Goal: Find specific page/section: Find specific page/section

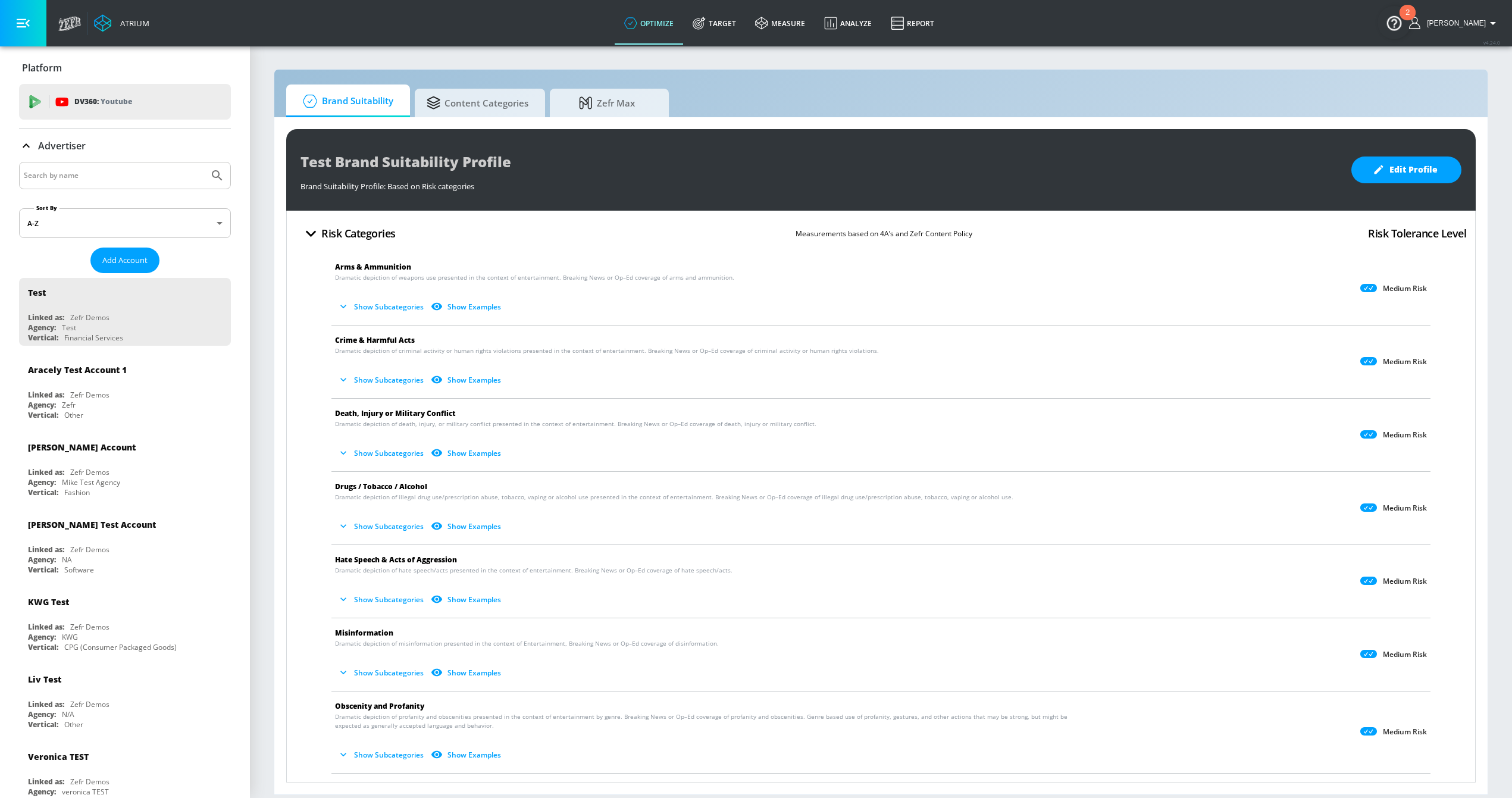
click at [409, 300] on button "Show Subcategories" at bounding box center [382, 306] width 94 height 20
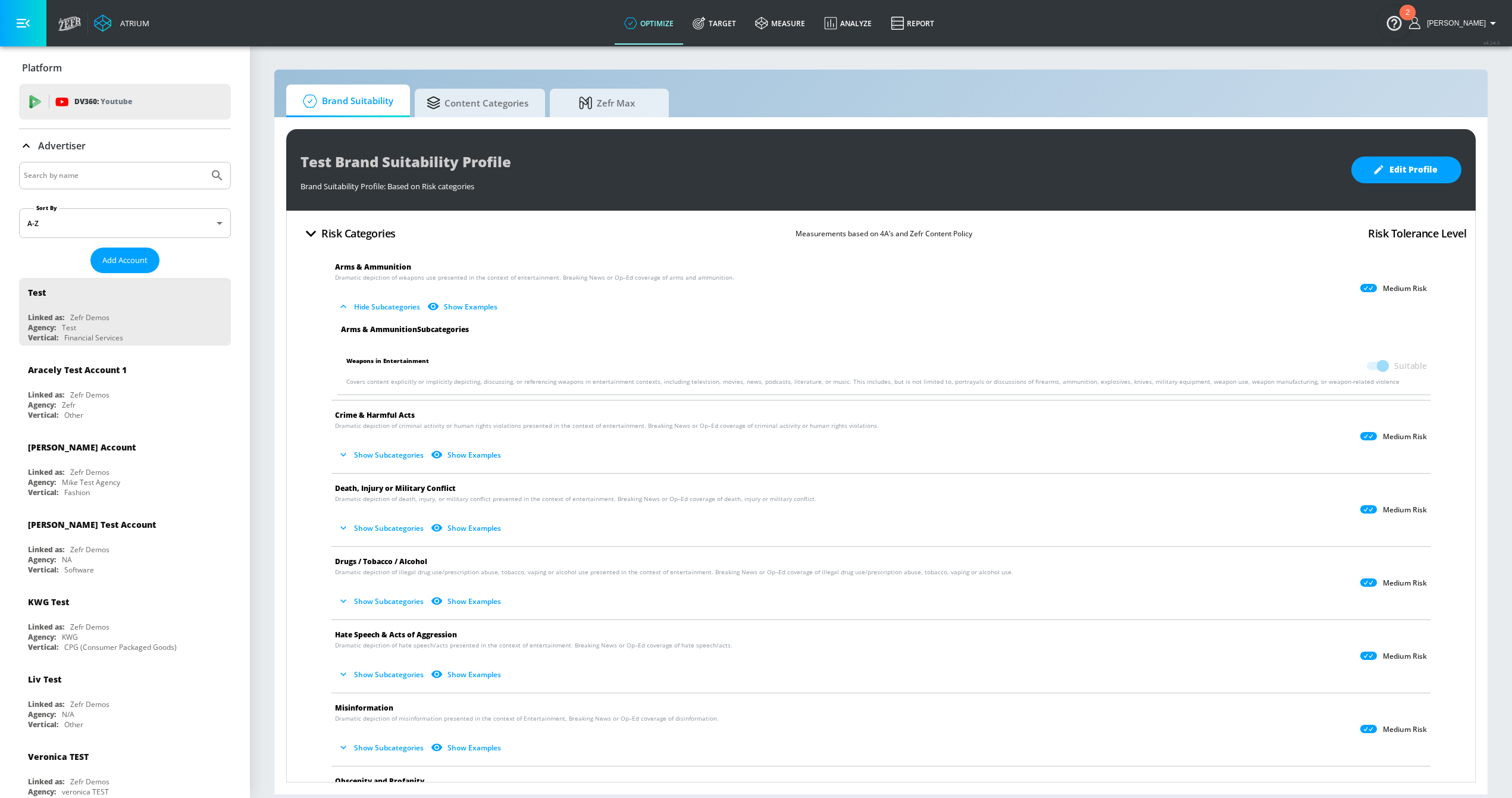
click at [363, 451] on button "Show Subcategories" at bounding box center [382, 454] width 94 height 20
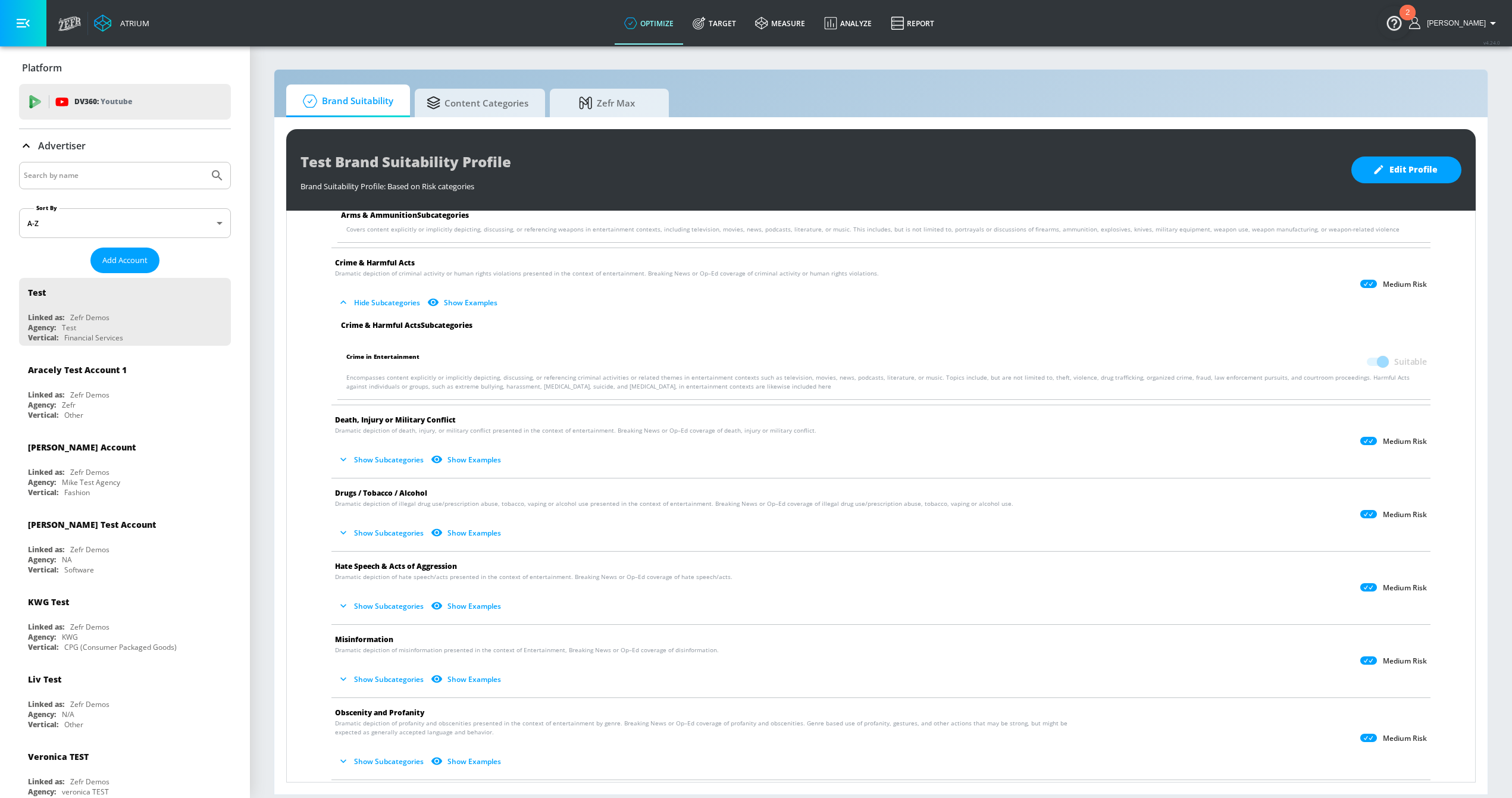
scroll to position [170, 0]
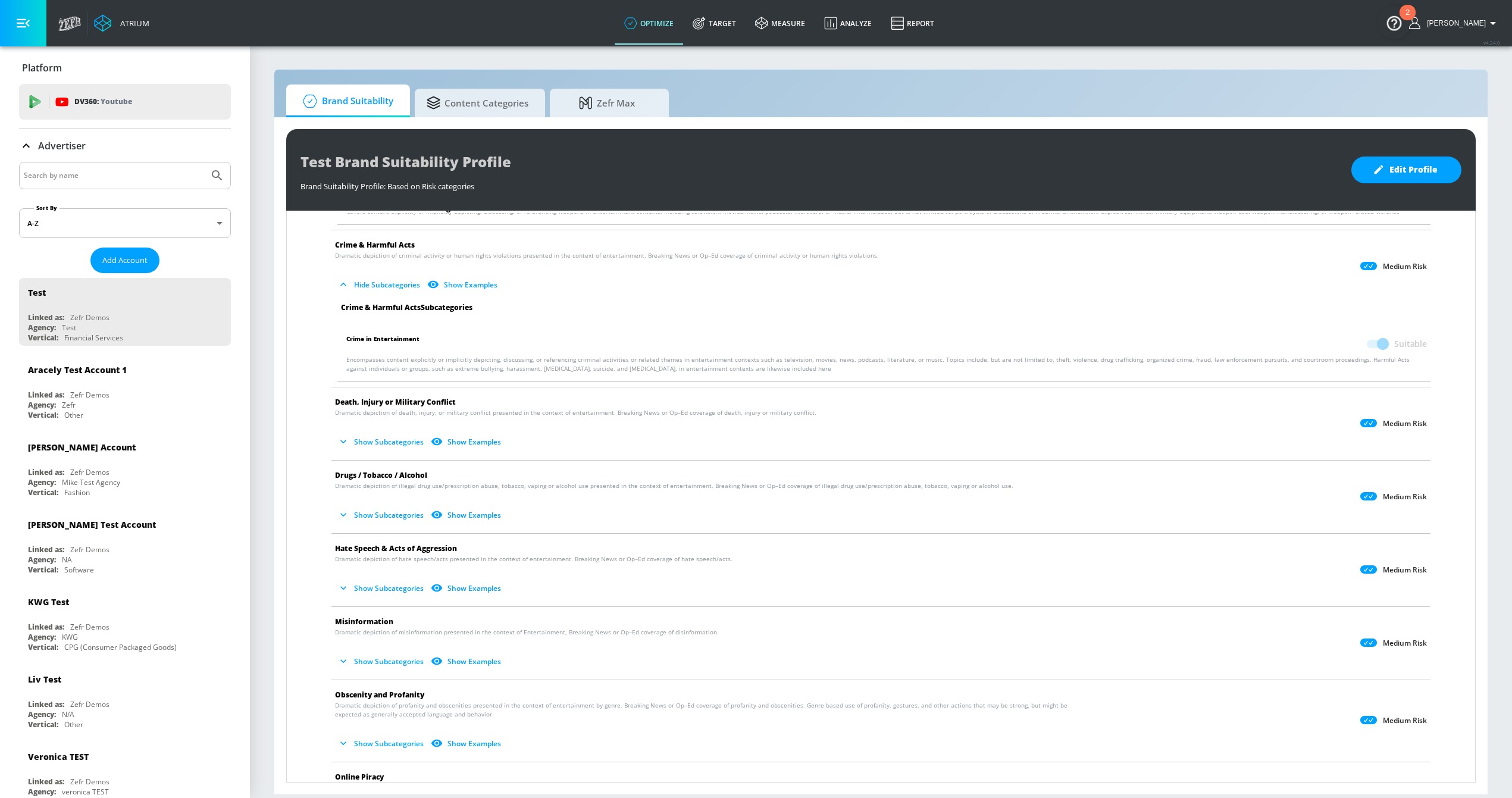
click at [364, 511] on button "Show Subcategories" at bounding box center [382, 515] width 94 height 20
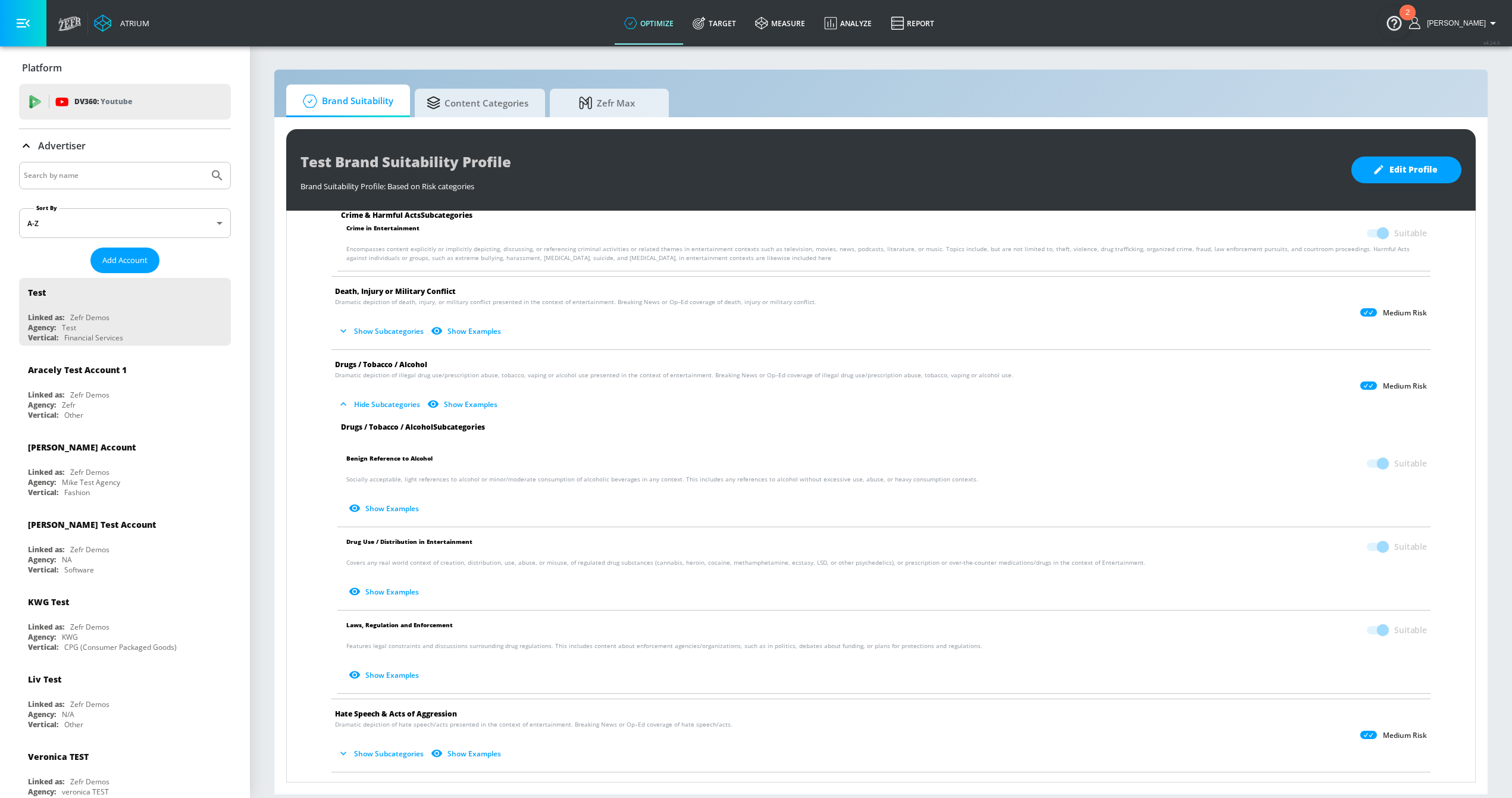
scroll to position [300, 0]
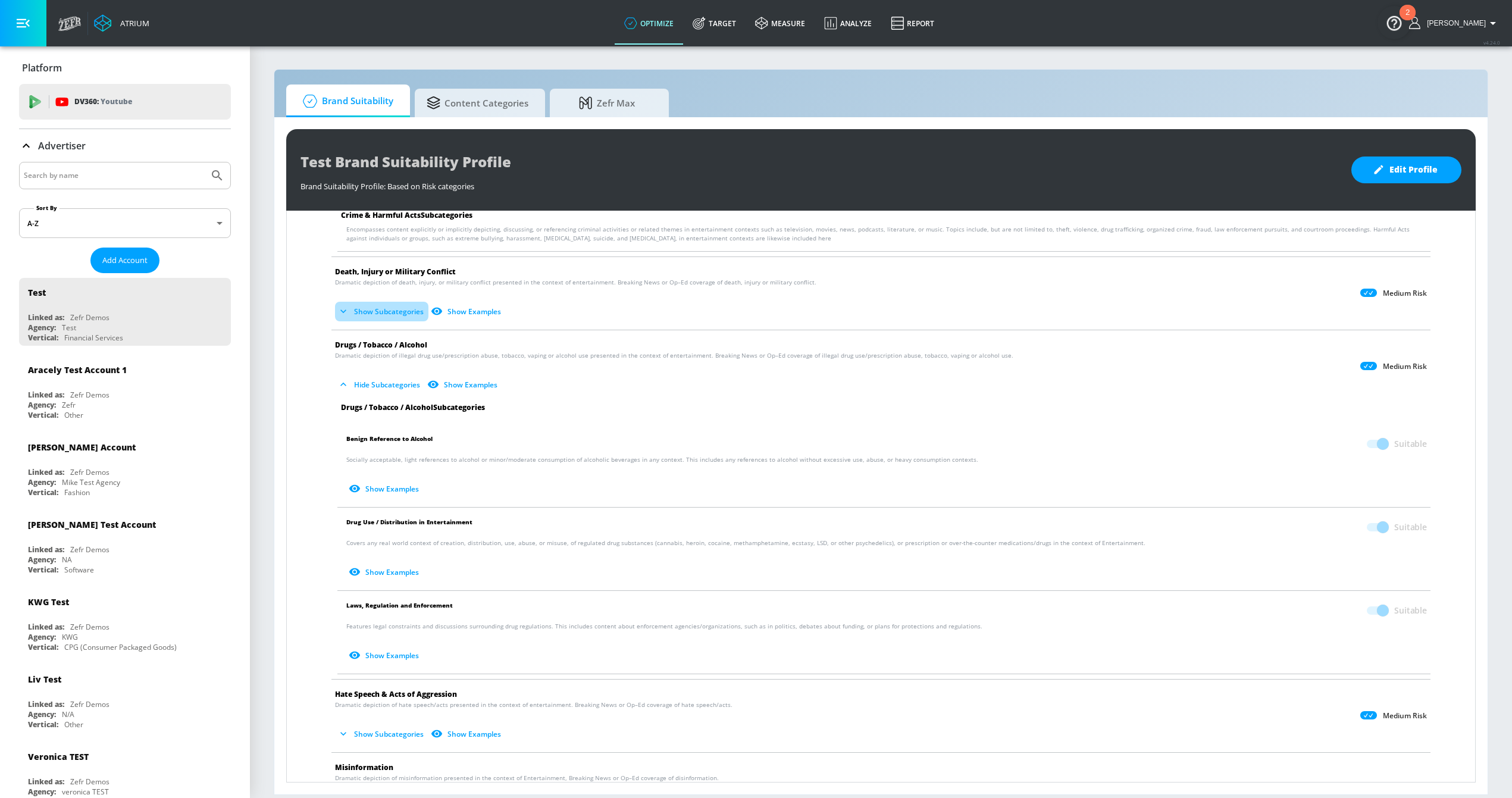
click at [381, 306] on button "Show Subcategories" at bounding box center [382, 311] width 94 height 20
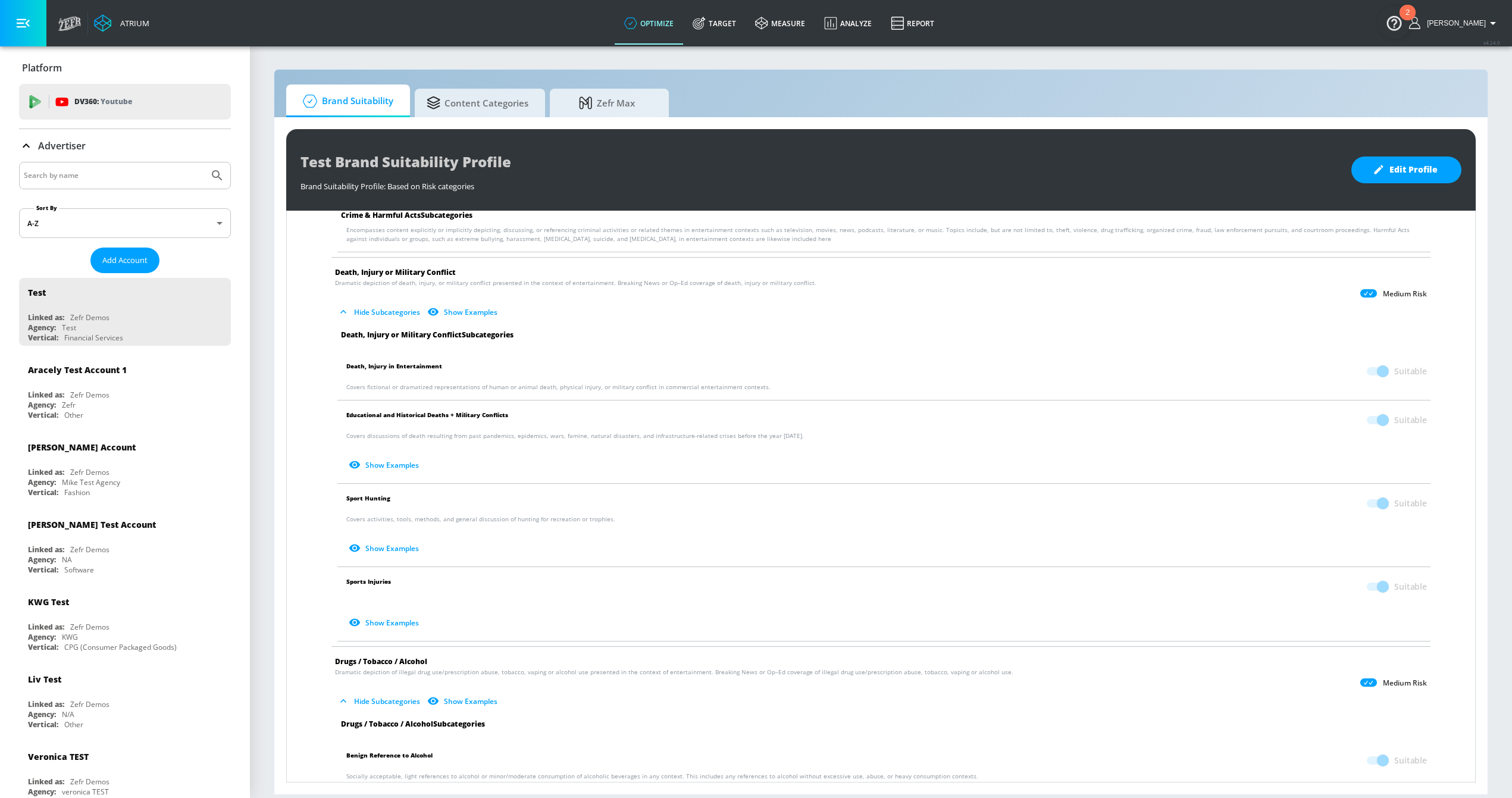
scroll to position [294, 0]
